Goal: Register for event/course

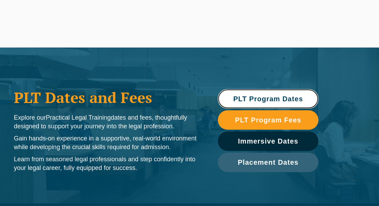
click at [258, 101] on span "PLT Program Dates" at bounding box center [268, 98] width 70 height 7
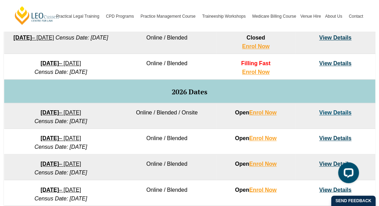
scroll to position [377, 0]
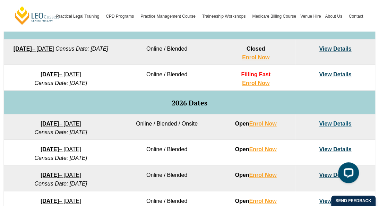
click at [325, 73] on link "View Details" at bounding box center [335, 74] width 32 height 6
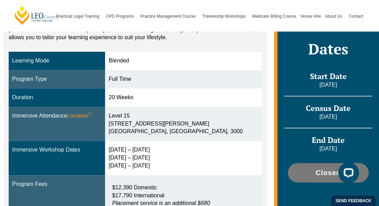
scroll to position [189, 0]
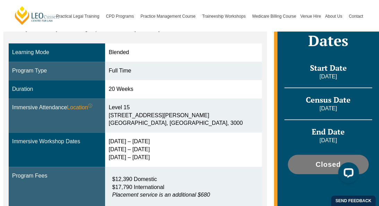
click at [130, 138] on div "[DATE] – [DATE] [DATE] – [DATE] [DATE] – [DATE]" at bounding box center [182, 150] width 149 height 24
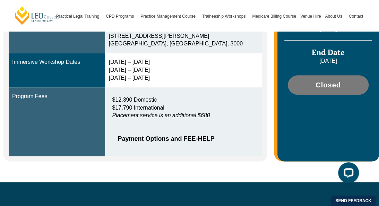
scroll to position [269, 0]
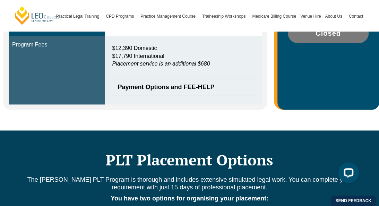
click at [144, 81] on div "Payment Options and FEE-HELP" at bounding box center [183, 86] width 142 height 17
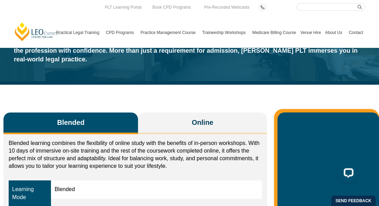
scroll to position [0, 0]
